Goal: Check status

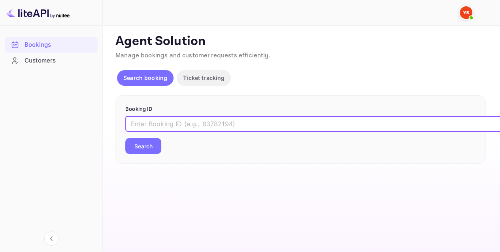
click at [160, 121] on input "text" at bounding box center [322, 124] width 395 height 16
paste input "9457384"
type input "9457384"
click at [158, 143] on button "Search" at bounding box center [143, 146] width 36 height 16
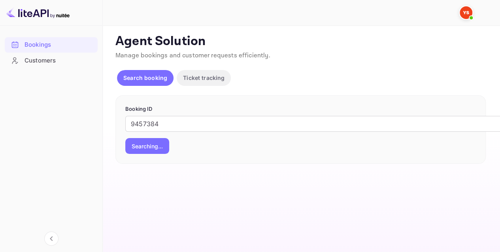
scroll to position [6, 0]
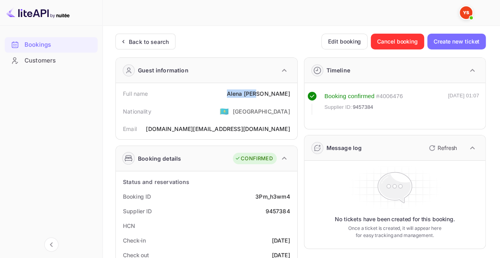
drag, startPoint x: 254, startPoint y: 92, endPoint x: 291, endPoint y: 94, distance: 37.2
click at [291, 94] on div "Full name [PERSON_NAME]" at bounding box center [206, 93] width 175 height 15
copy div "[PERSON_NAME]"
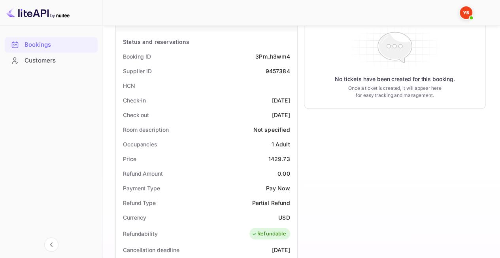
scroll to position [158, 0]
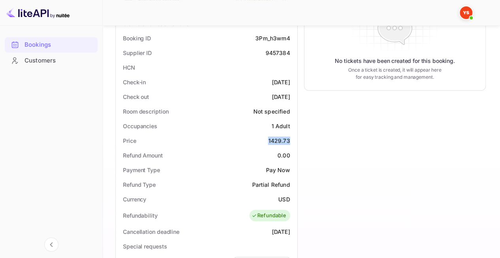
drag, startPoint x: 262, startPoint y: 136, endPoint x: 291, endPoint y: 139, distance: 28.6
click at [291, 139] on div "Price 1429.73" at bounding box center [206, 140] width 175 height 15
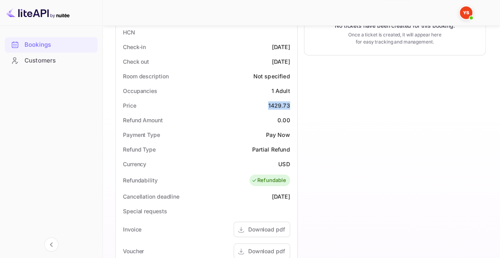
scroll to position [198, 0]
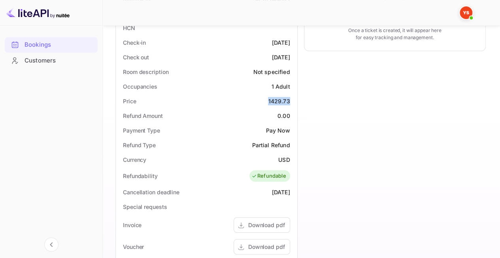
copy div "1429.73"
